Goal: Find specific page/section

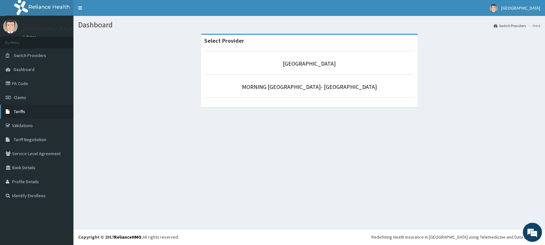
click at [30, 111] on link "Tariffs" at bounding box center [36, 112] width 73 height 14
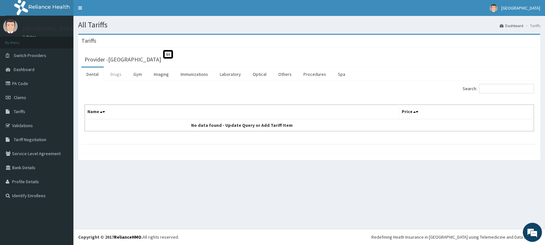
click at [117, 73] on link "Drugs" at bounding box center [115, 74] width 21 height 13
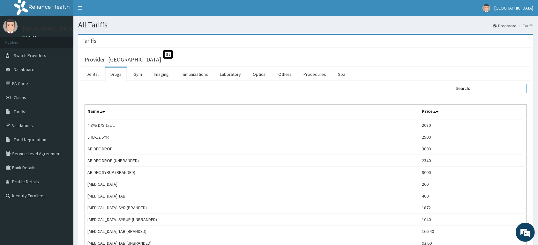
click at [479, 86] on input "Search:" at bounding box center [499, 89] width 55 height 10
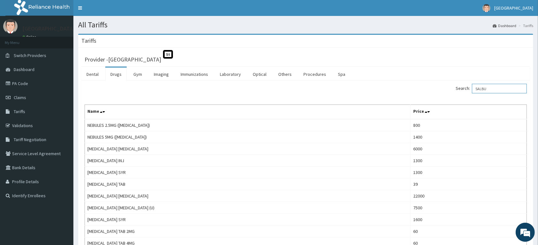
type input "SALBU"
